Goal: Task Accomplishment & Management: Manage account settings

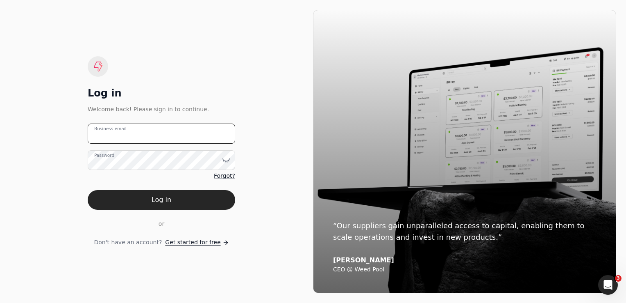
type email "[EMAIL_ADDRESS][DOMAIN_NAME]"
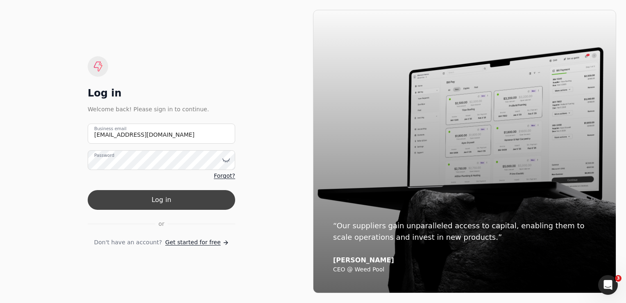
drag, startPoint x: 0, startPoint y: 0, endPoint x: 157, endPoint y: 196, distance: 251.4
click at [157, 196] on button "Log in" at bounding box center [162, 200] width 148 height 20
